Goal: Task Accomplishment & Management: Manage account settings

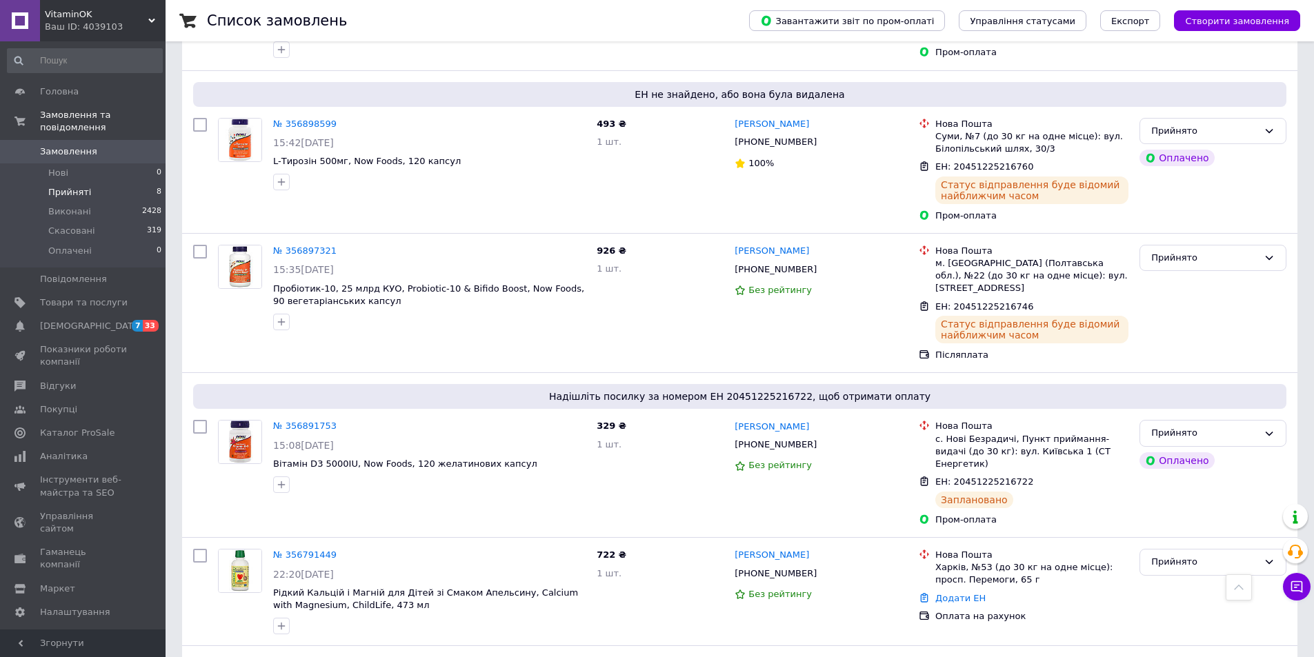
scroll to position [610, 0]
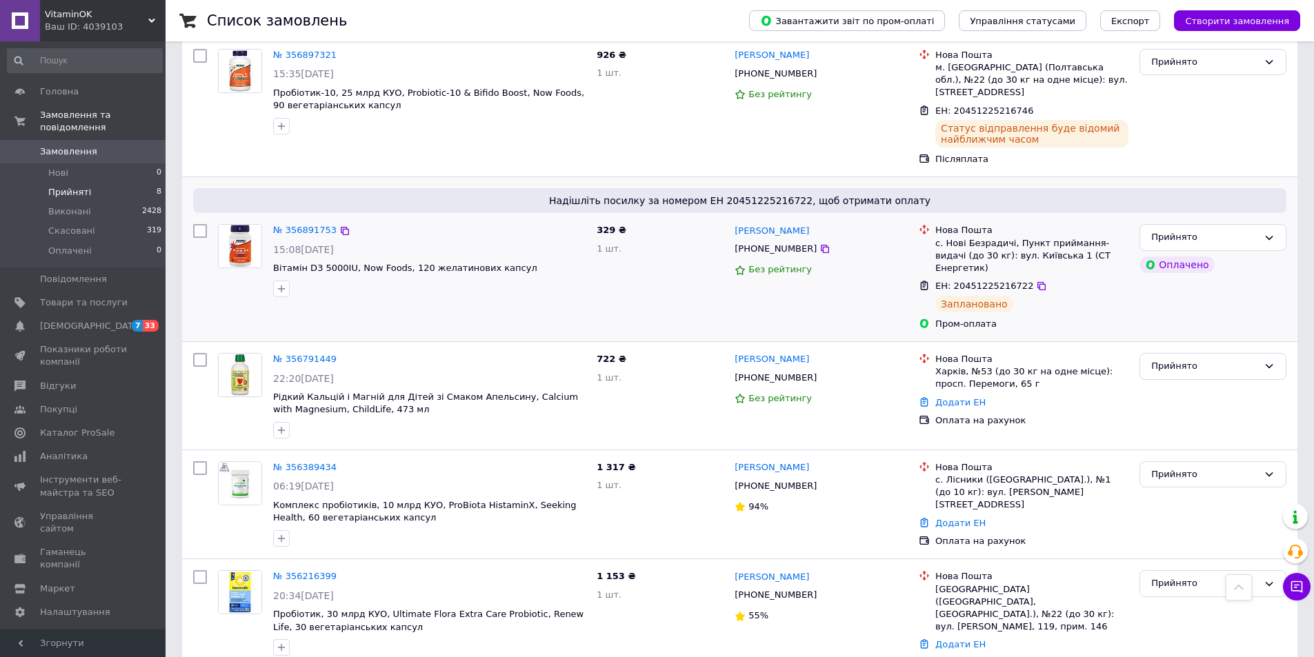
click at [263, 194] on span "Надішліть посилку за номером ЕН 20451225216722, щоб отримати оплату" at bounding box center [740, 201] width 1082 height 14
click at [1234, 342] on div "№ 356791449 22:20[DATE] Рідкий Кальцій і Магній для Дітей зі Смаком Апельсину, …" at bounding box center [740, 396] width 1116 height 108
click at [102, 164] on li "Нові 0" at bounding box center [85, 173] width 170 height 19
click at [101, 187] on li "Прийняті 8" at bounding box center [85, 192] width 170 height 19
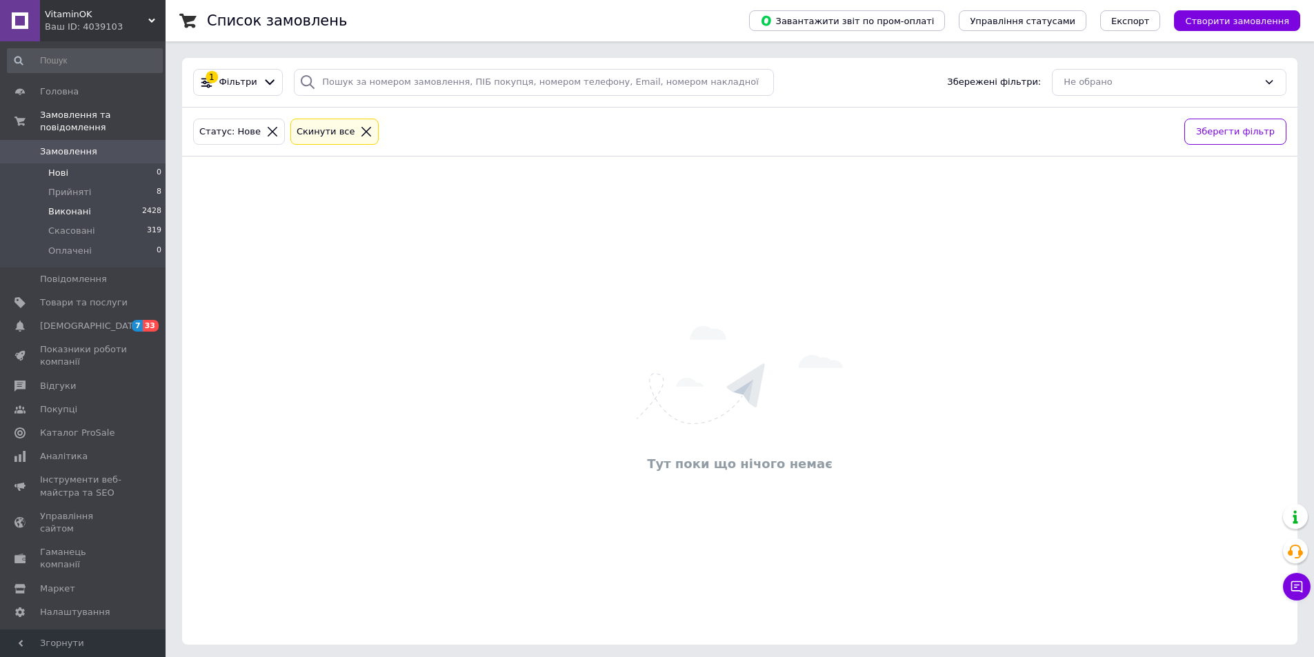
click at [101, 202] on li "Виконані 2428" at bounding box center [85, 211] width 170 height 19
click at [85, 186] on span "Прийняті" at bounding box center [69, 192] width 43 height 12
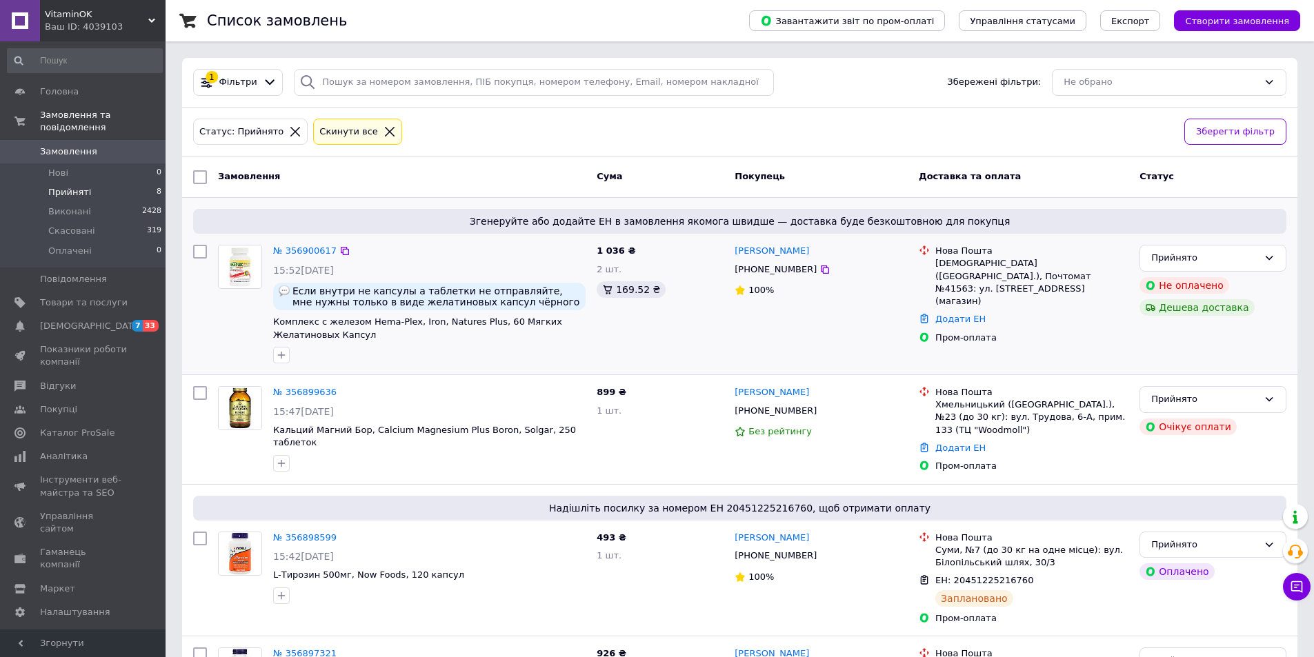
click at [226, 228] on span "Згенеруйте або додайте ЕН в замовлення якомога швидше — доставка буде безкоштов…" at bounding box center [740, 222] width 1082 height 14
click at [710, 604] on div "493 ₴ 1 шт." at bounding box center [660, 578] width 138 height 104
click at [220, 327] on div at bounding box center [239, 304] width 55 height 130
